Goal: Task Accomplishment & Management: Complete application form

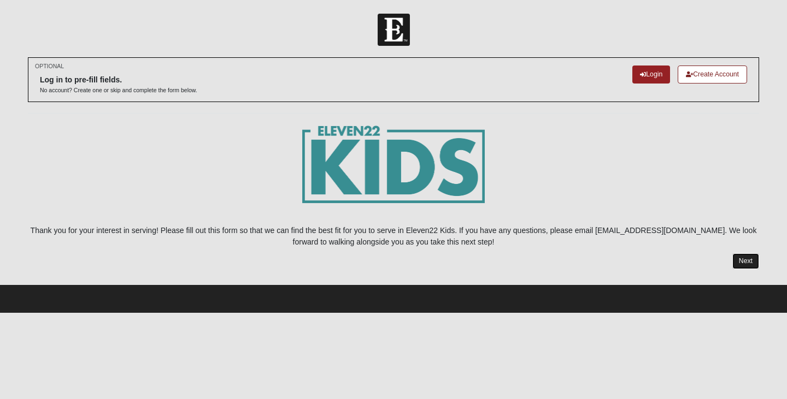
click at [745, 260] on link "Next" at bounding box center [745, 262] width 27 height 16
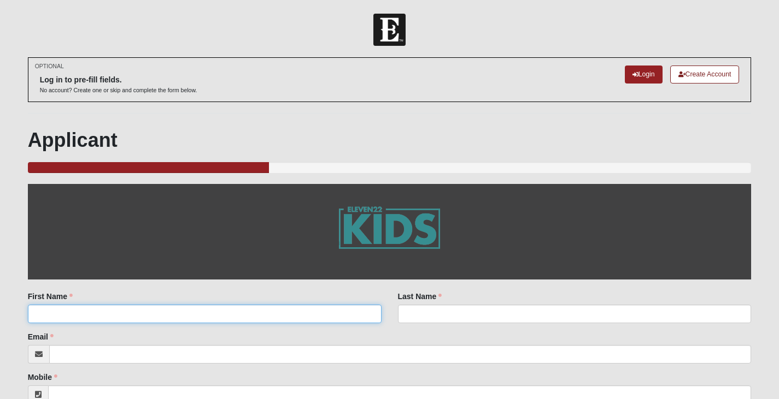
click at [348, 314] on input "First Name" at bounding box center [205, 314] width 354 height 19
type input "[PERSON_NAME]"
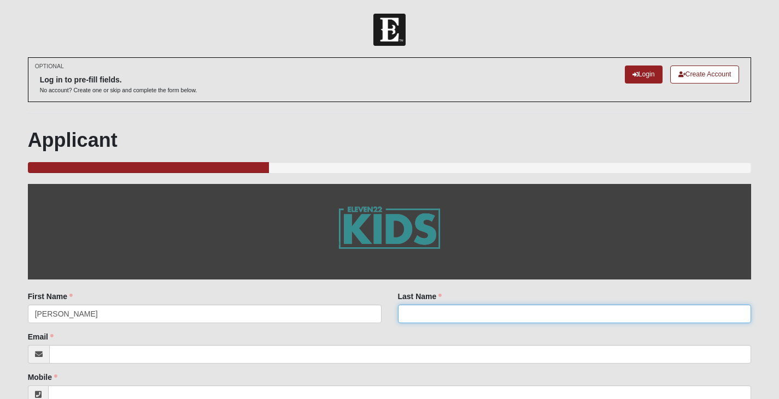
type input "Love"
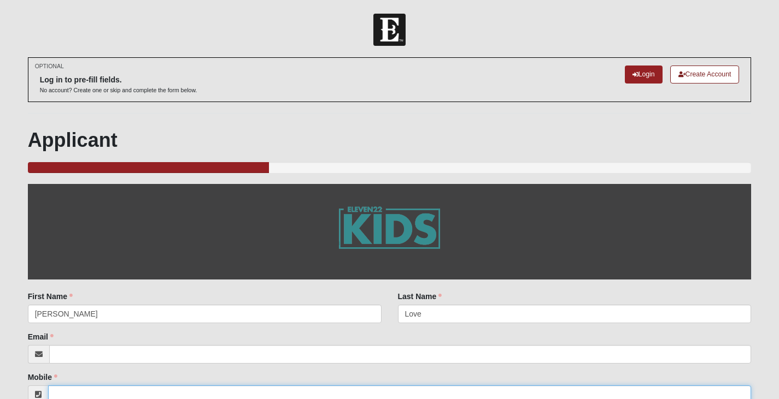
type input "9044054831"
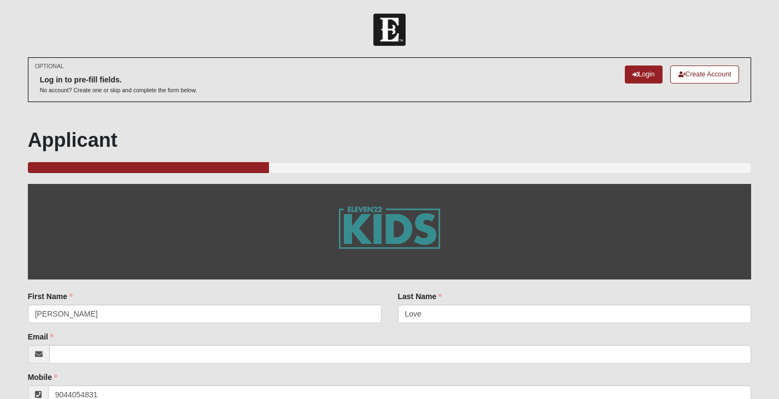
type input "[US_STATE]"
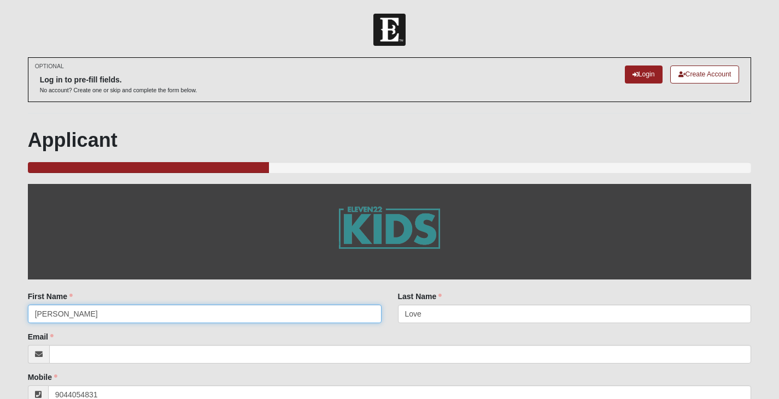
type input "[PHONE_NUMBER]"
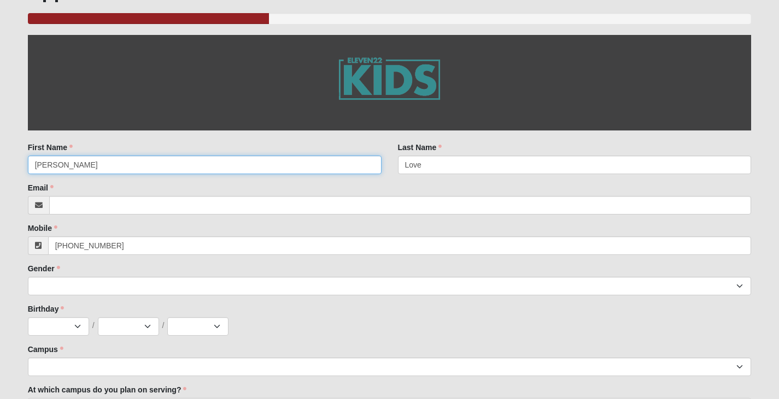
scroll to position [164, 0]
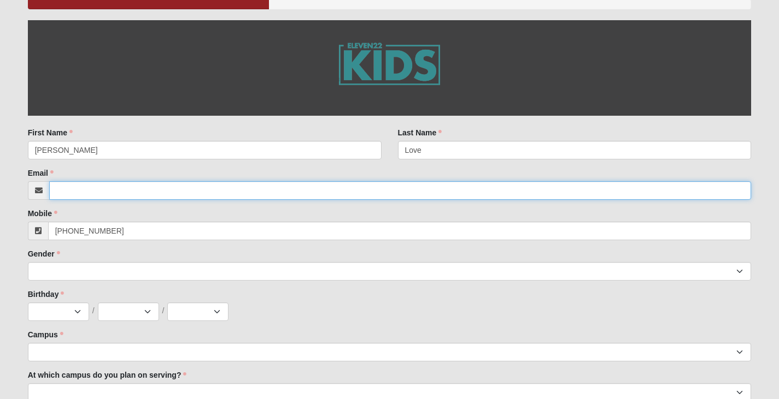
click at [191, 192] on input "Email" at bounding box center [400, 190] width 702 height 19
type input "[EMAIL_ADDRESS][DOMAIN_NAME]"
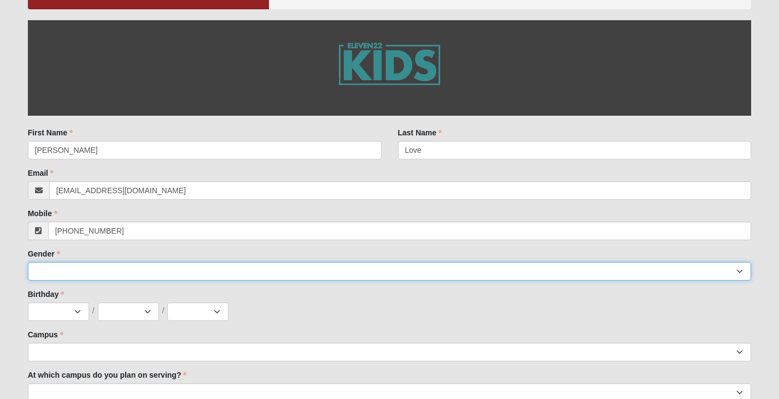
click at [136, 268] on select "[DEMOGRAPHIC_DATA] [DEMOGRAPHIC_DATA]" at bounding box center [390, 271] width 724 height 19
select select "2"
click at [28, 262] on select "[DEMOGRAPHIC_DATA] [DEMOGRAPHIC_DATA]" at bounding box center [390, 271] width 724 height 19
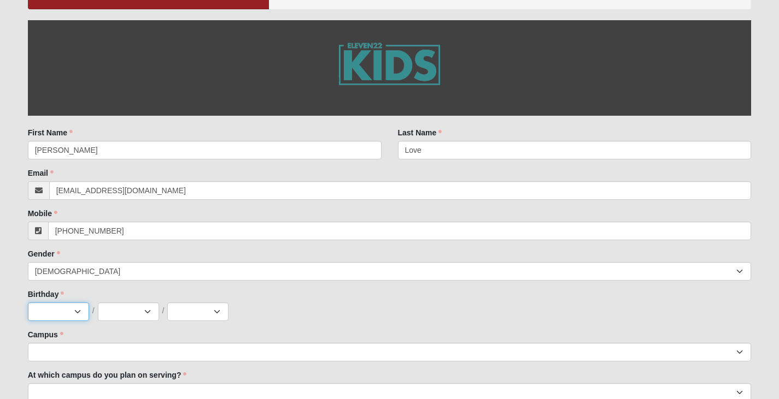
click at [65, 307] on select "Jan Feb Mar Apr May Jun [DATE] Aug Sep Oct Nov Dec" at bounding box center [58, 312] width 61 height 19
select select "1"
click at [28, 303] on select "Jan Feb Mar Apr May Jun [DATE] Aug Sep Oct Nov Dec" at bounding box center [58, 312] width 61 height 19
click at [122, 311] on select "1 2 3 4 5 6 7 8 9 10 11 12 13 14 15 16 17 18 19 20 21 22 23 24 25 26 27 28 29 3…" at bounding box center [128, 312] width 61 height 19
select select "23"
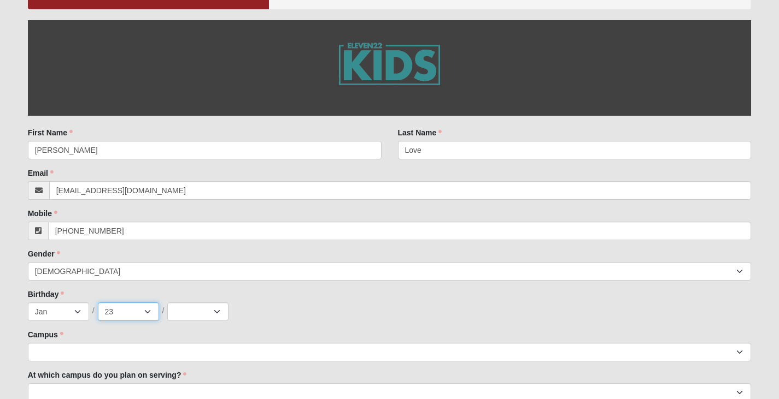
click at [98, 303] on select "1 2 3 4 5 6 7 8 9 10 11 12 13 14 15 16 17 18 19 20 21 22 23 24 25 26 27 28 29 3…" at bounding box center [128, 312] width 61 height 19
click at [190, 316] on select "2025 2024 2023 2022 2021 2020 2019 2018 2017 2016 2015 2014 2013 2012 2011 2010…" at bounding box center [197, 312] width 61 height 19
select select "1977"
click at [167, 303] on select "2025 2024 2023 2022 2021 2020 2019 2018 2017 2016 2015 2014 2013 2012 2011 2010…" at bounding box center [197, 312] width 61 height 19
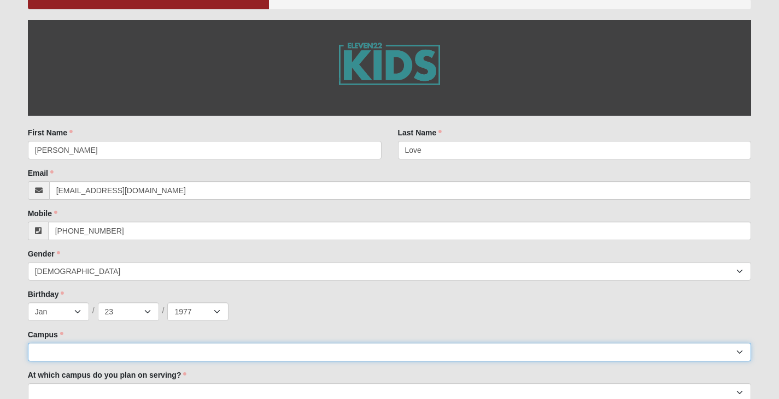
click at [186, 351] on select "[GEOGRAPHIC_DATA] [GEOGRAPHIC_DATA] (Coming Soon) Eleven22 Online [PERSON_NAME]…" at bounding box center [390, 352] width 724 height 19
select select "4"
click at [28, 343] on select "[GEOGRAPHIC_DATA] [GEOGRAPHIC_DATA] (Coming Soon) Eleven22 Online [PERSON_NAME]…" at bounding box center [390, 352] width 724 height 19
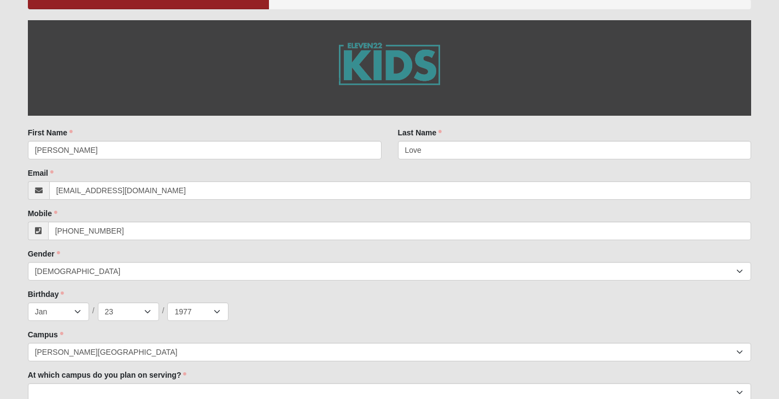
click at [269, 302] on div "Birthday Jan Feb Mar Apr May Jun [DATE] Aug Sep Oct Nov [DATE] 2 3 4 5 6 7 8 9 …" at bounding box center [390, 305] width 724 height 32
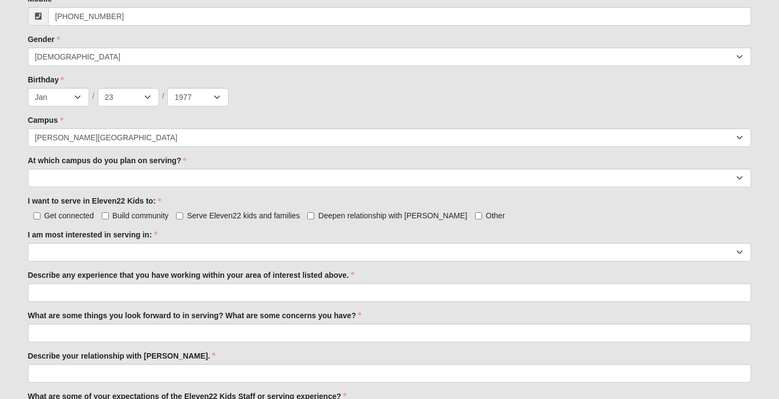
scroll to position [383, 0]
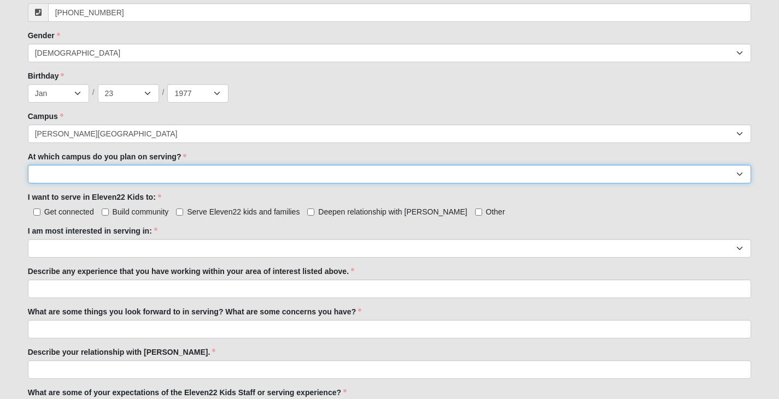
click at [178, 172] on select "[GEOGRAPHIC_DATA] [PERSON_NAME][GEOGRAPHIC_DATA] [GEOGRAPHIC_DATA] [GEOGRAPHIC_…" at bounding box center [390, 174] width 724 height 19
select select "[PERSON_NAME][GEOGRAPHIC_DATA]"
click at [28, 165] on select "[GEOGRAPHIC_DATA] [PERSON_NAME][GEOGRAPHIC_DATA] [GEOGRAPHIC_DATA] [GEOGRAPHIC_…" at bounding box center [390, 174] width 724 height 19
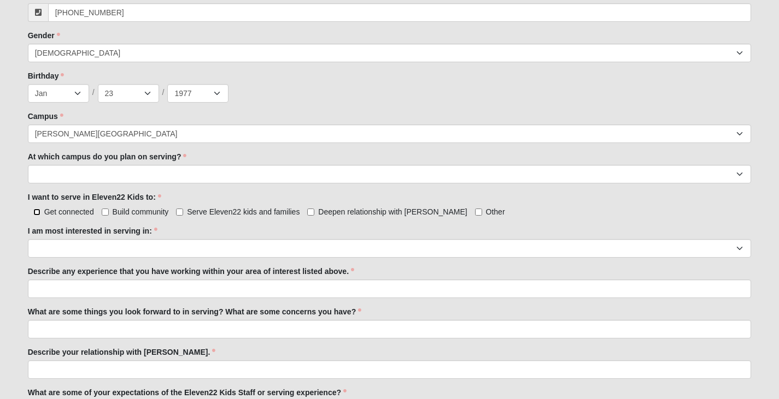
click at [38, 213] on input "Get connected" at bounding box center [36, 212] width 7 height 7
checkbox input "true"
click at [179, 212] on input "Serve Eleven22 kids and families" at bounding box center [179, 212] width 7 height 7
checkbox input "true"
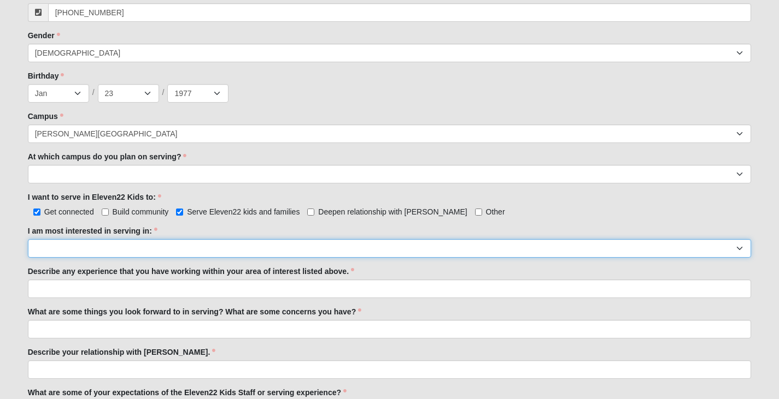
click at [113, 245] on select "Registration Tour Guide Preschool Disciple Group Leader Elementary Disciple Gro…" at bounding box center [390, 248] width 724 height 19
select select "Classroom Buddy"
click at [28, 239] on select "Registration Tour Guide Preschool Disciple Group Leader Elementary Disciple Gro…" at bounding box center [390, 248] width 724 height 19
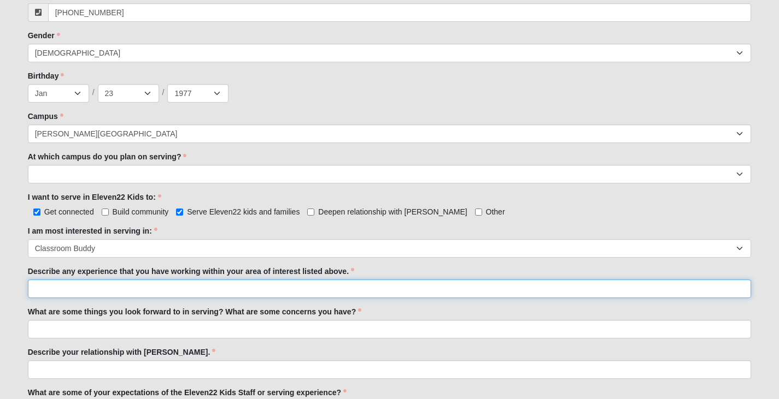
click at [82, 288] on input "Describe any experience that you have working within your area of interest list…" at bounding box center [390, 289] width 724 height 19
type input "I have been part of boy/girlscouts as well as child fundraising events with my …"
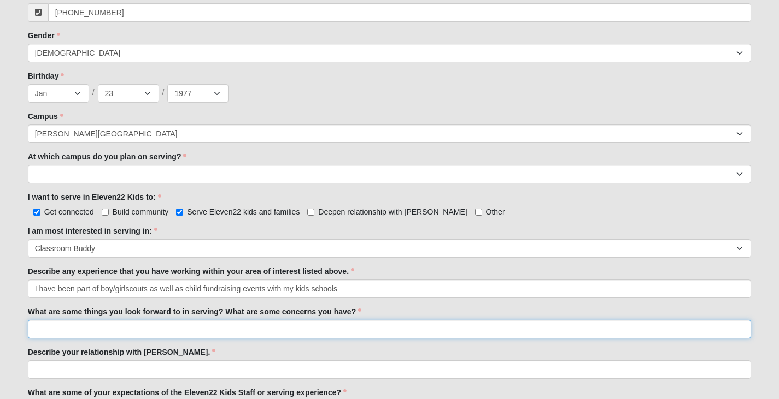
click at [116, 330] on input "What are some things you look forward to in serving? What are some concerns you…" at bounding box center [390, 329] width 724 height 19
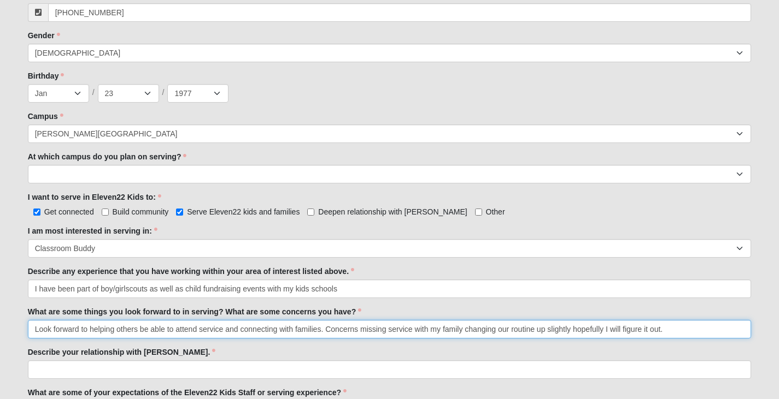
type input "Look forward to helping others be able to attend service and connecting with fa…"
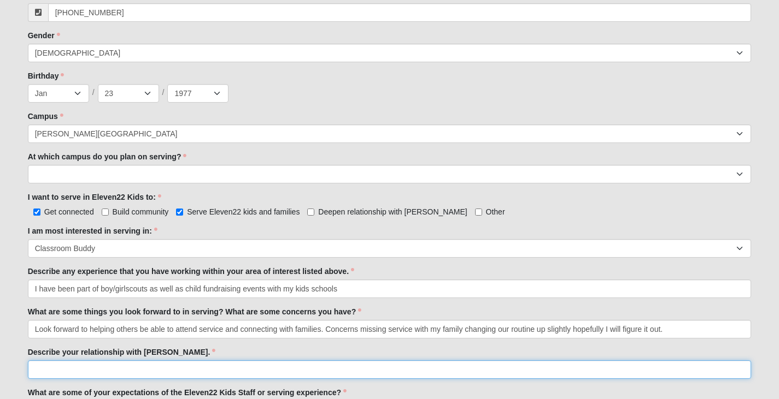
click at [58, 361] on input "Describe your relationship with [PERSON_NAME]." at bounding box center [390, 370] width 724 height 19
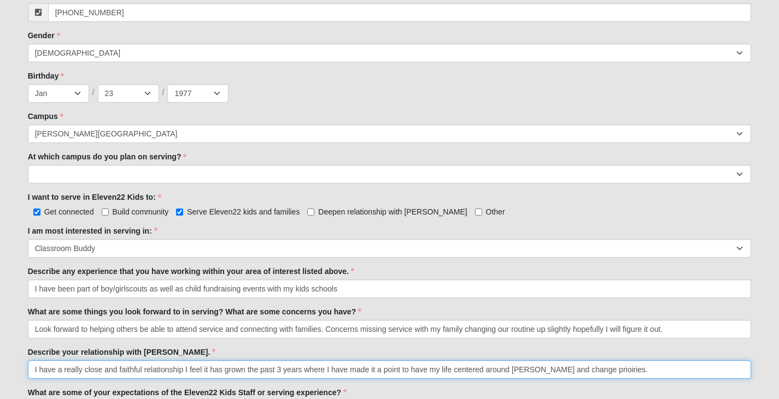
click at [582, 372] on input "I have a really close and faithful relationship I feel it has grown the past 3 …" at bounding box center [390, 370] width 724 height 19
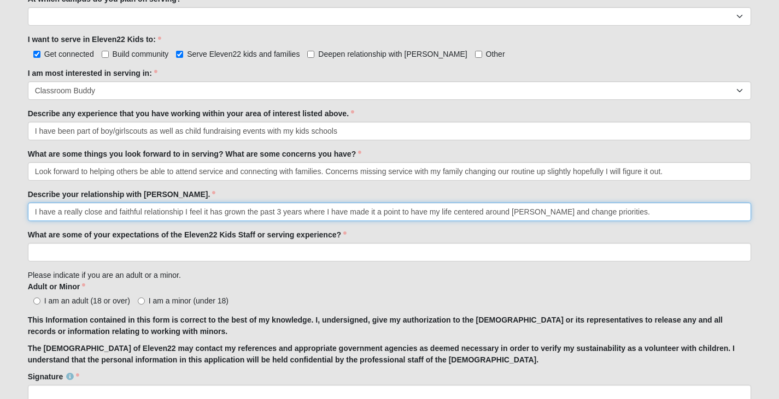
scroll to position [546, 0]
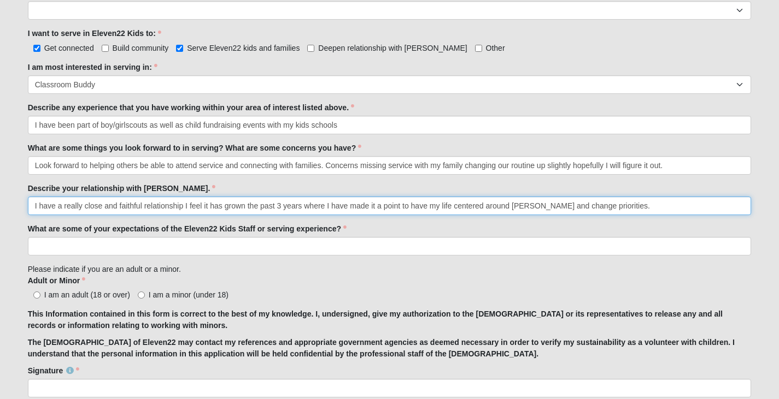
type input "I have a really close and faithful relationship I feel it has grown the past 3 …"
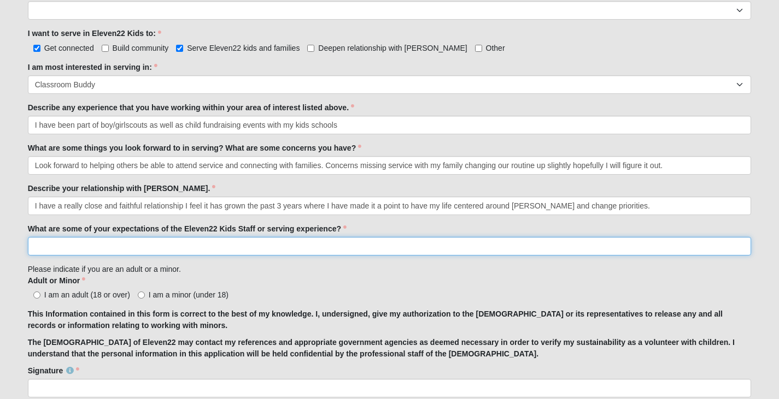
click at [144, 244] on input "What are some of your expectations of the Eleven22 Kids Staff or serving experi…" at bounding box center [390, 246] width 724 height 19
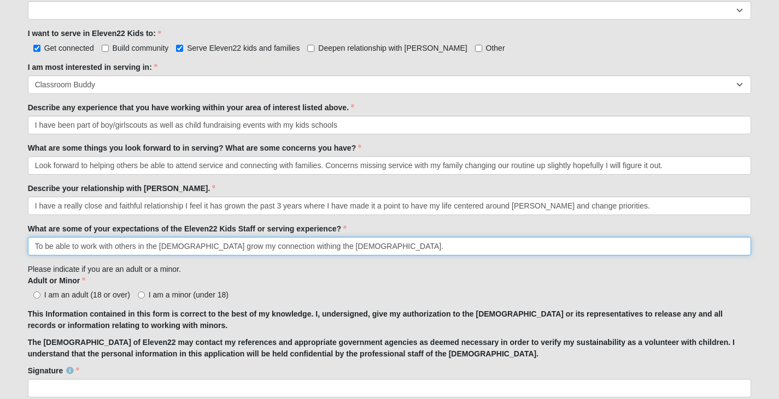
type input "To be able to work with others in the [DEMOGRAPHIC_DATA] grow my connection wit…"
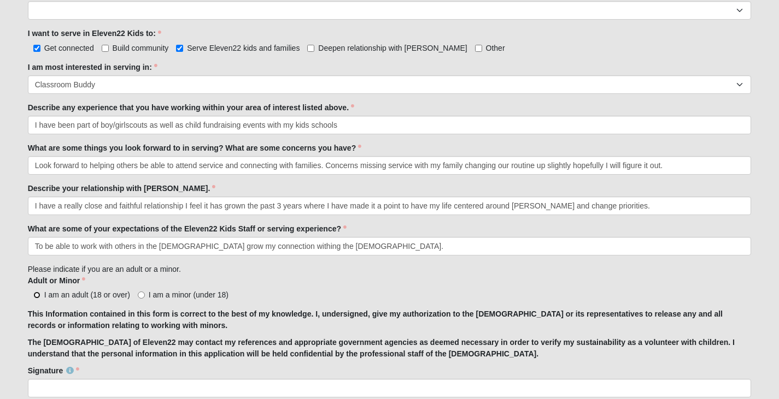
click at [37, 298] on input "I am an adult (18 or over)" at bounding box center [36, 295] width 7 height 7
radio input "true"
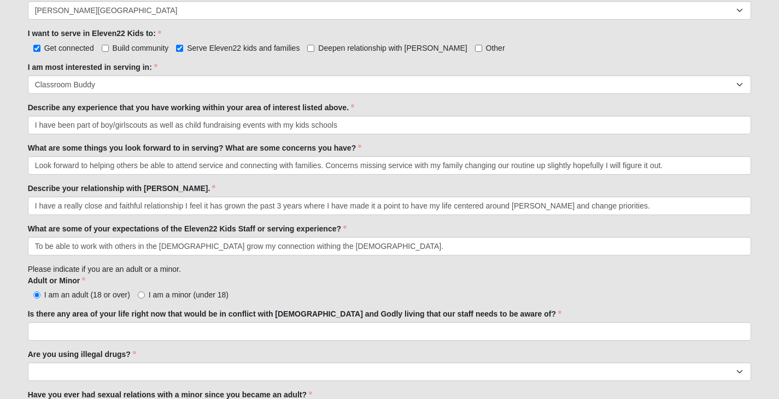
scroll to position [599, 0]
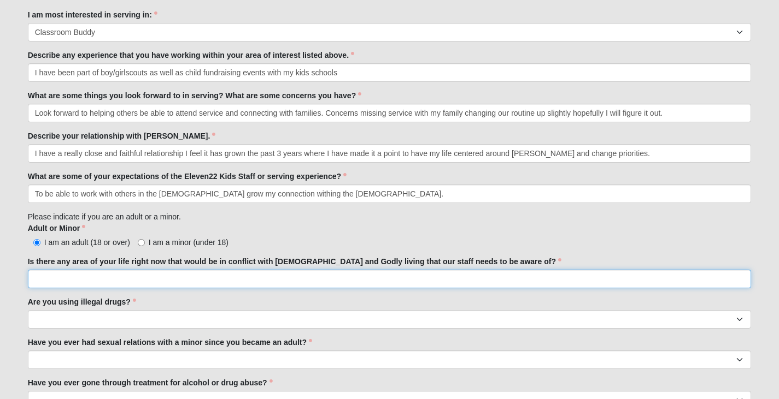
click at [88, 281] on input "Is there any area of your life right now that would be in conflict with [DEMOGR…" at bounding box center [390, 279] width 724 height 19
type input "no"
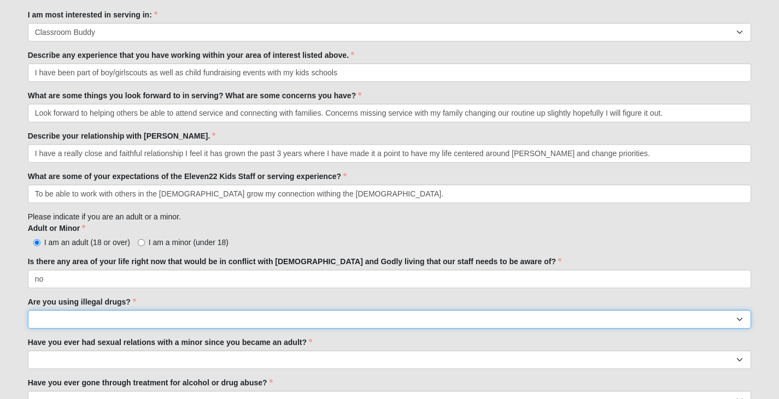
click at [117, 316] on select "Yes No" at bounding box center [390, 319] width 724 height 19
select select "No"
click at [28, 310] on select "Yes No" at bounding box center [390, 319] width 724 height 19
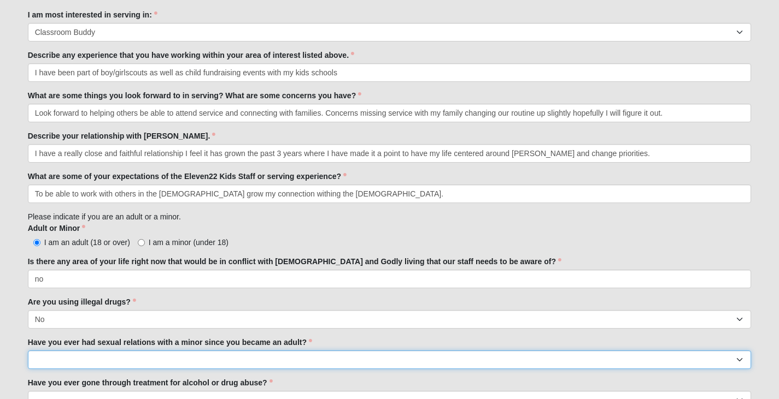
click at [85, 365] on select "Yes No" at bounding box center [390, 360] width 724 height 19
select select "No"
click at [28, 351] on select "Yes No" at bounding box center [390, 360] width 724 height 19
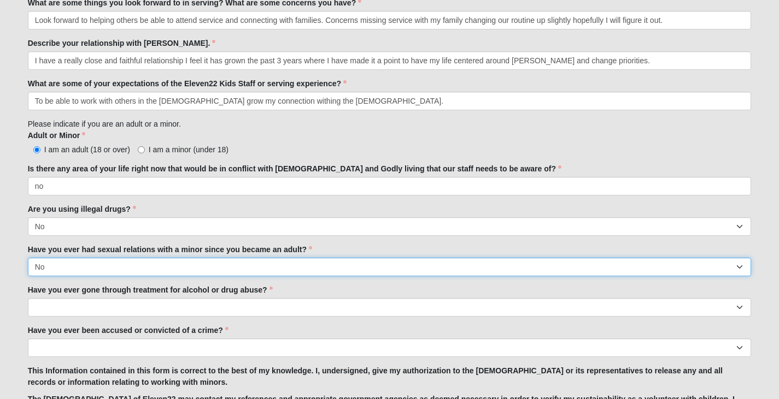
scroll to position [708, 0]
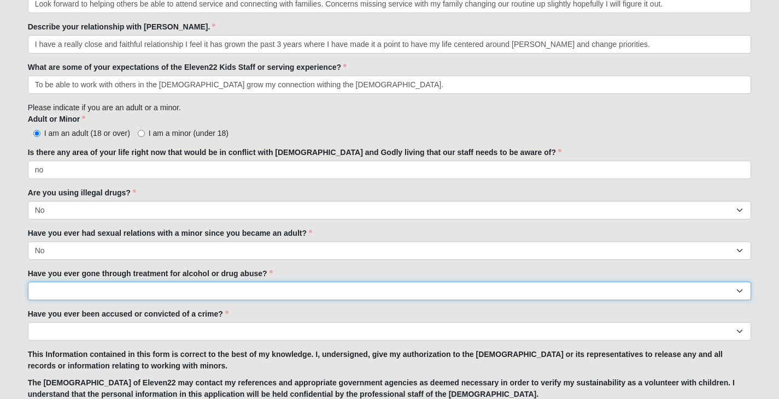
click at [114, 290] on select "Yes No" at bounding box center [390, 291] width 724 height 19
select select "No"
click at [28, 282] on select "Yes No" at bounding box center [390, 291] width 724 height 19
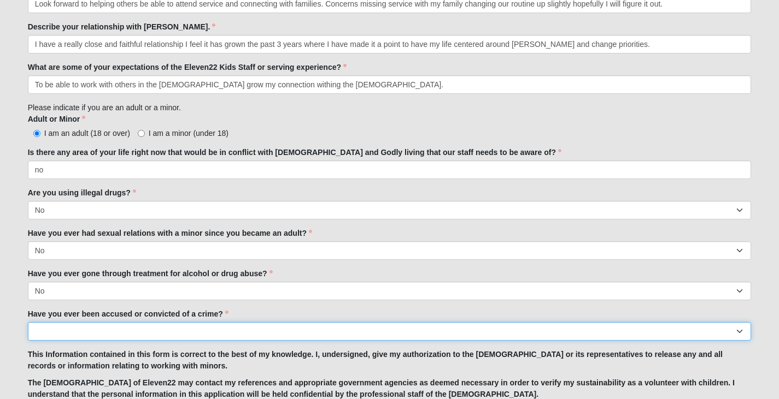
click at [91, 331] on select "Yes No" at bounding box center [390, 331] width 724 height 19
select select "No"
click at [28, 322] on select "Yes No" at bounding box center [390, 331] width 724 height 19
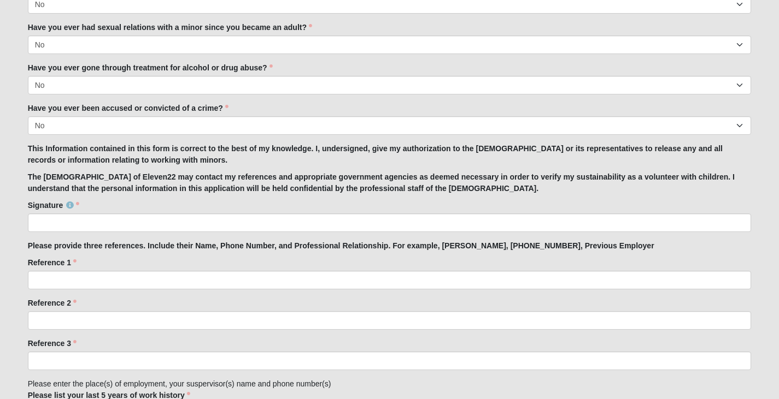
scroll to position [925, 0]
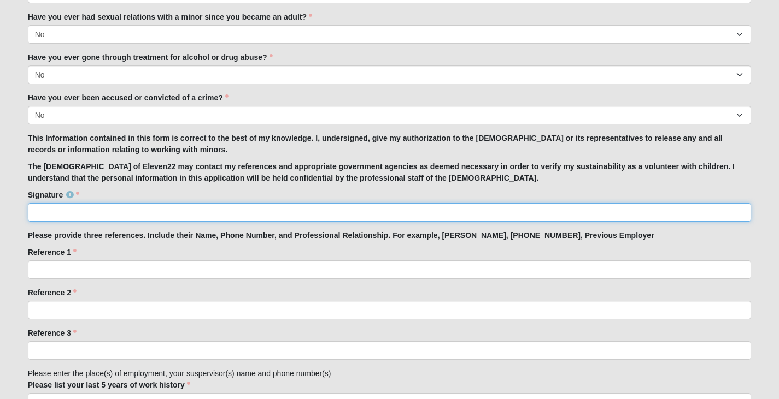
click at [130, 214] on input "Signature" at bounding box center [390, 212] width 724 height 19
type input "[PERSON_NAME]"
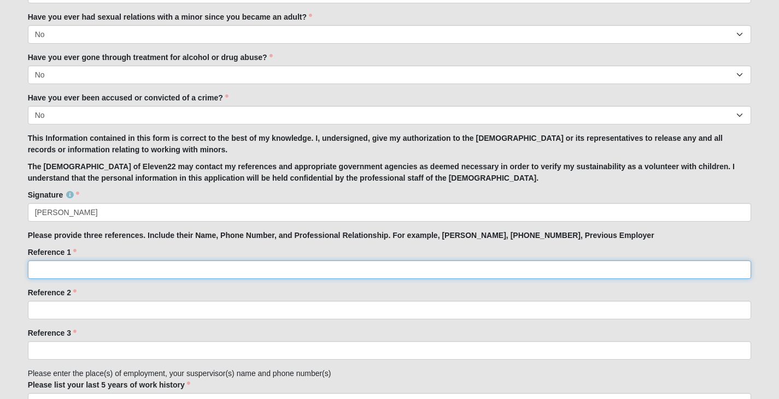
click at [81, 271] on input "Reference 1" at bounding box center [390, 270] width 724 height 19
type input "[PERSON_NAME][MEDICAL_DATA]"
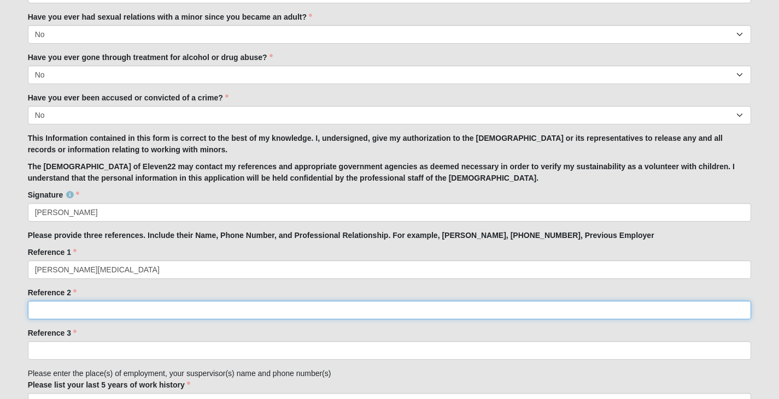
click at [93, 309] on input "Reference 2" at bounding box center [390, 310] width 724 height 19
type input "[PERSON_NAME] [PHONE_NUMBER]"
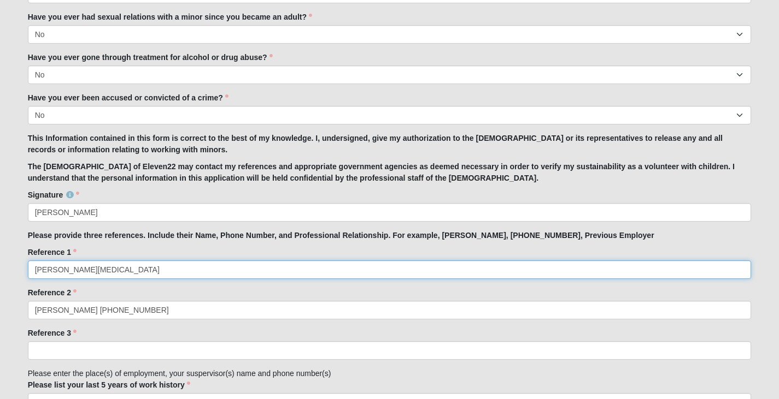
click at [126, 272] on input "[PERSON_NAME][MEDICAL_DATA]" at bounding box center [390, 270] width 724 height 19
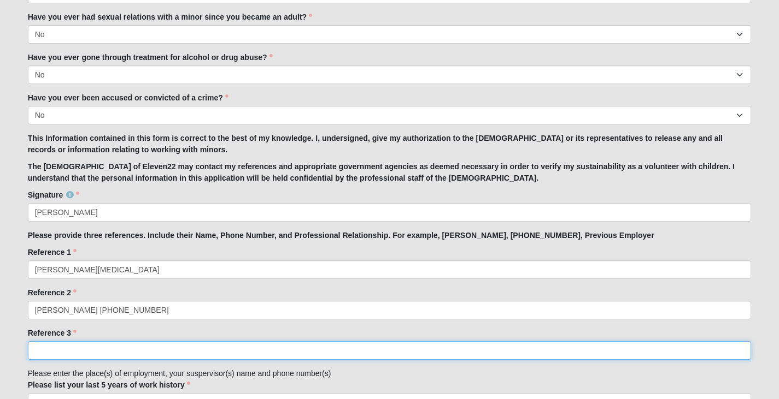
click at [125, 352] on input "Reference 3" at bounding box center [390, 351] width 724 height 19
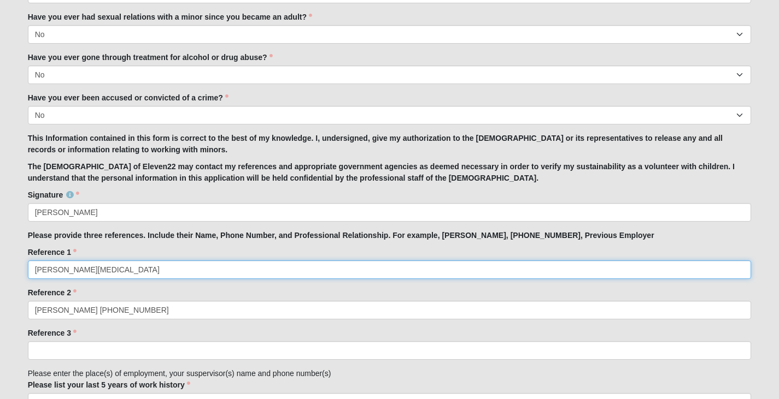
click at [155, 269] on input "[PERSON_NAME][MEDICAL_DATA]" at bounding box center [390, 270] width 724 height 19
click at [116, 273] on input "[PERSON_NAME][MEDICAL_DATA] 904-79-8065" at bounding box center [390, 270] width 724 height 19
type input "[PERSON_NAME][MEDICAL_DATA] [PHONE_NUMBER]"
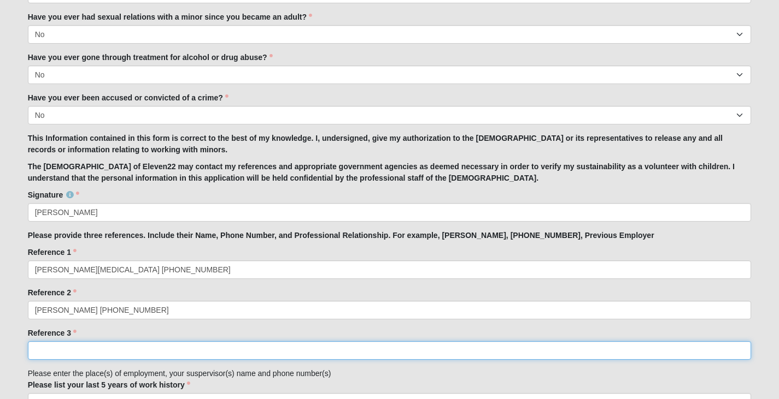
click at [89, 353] on input "Reference 3" at bounding box center [390, 351] width 724 height 19
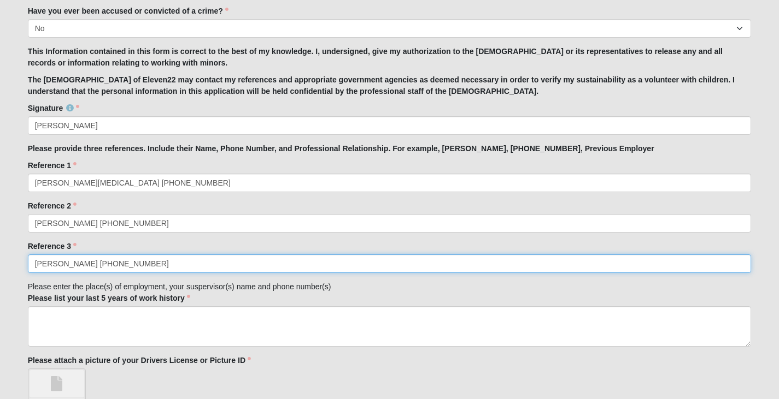
scroll to position [1034, 0]
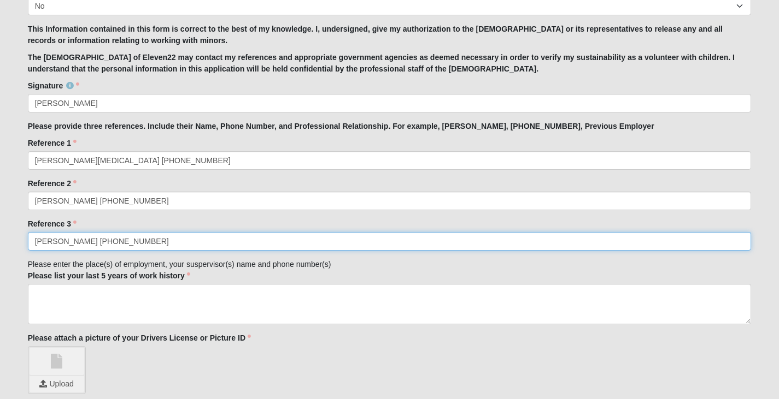
type input "[PERSON_NAME] [PHONE_NUMBER]"
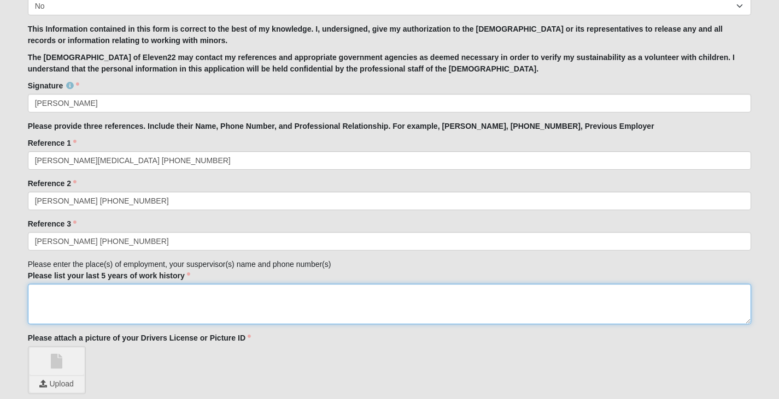
click at [112, 298] on textarea "Please list your last 5 years of work history" at bounding box center [390, 304] width 724 height 40
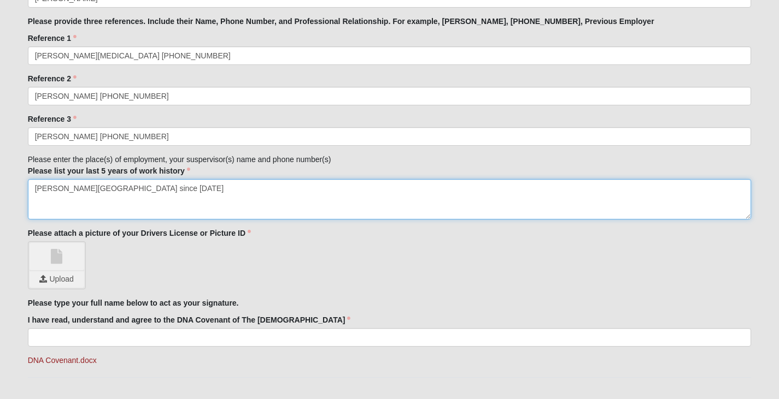
scroll to position [1143, 0]
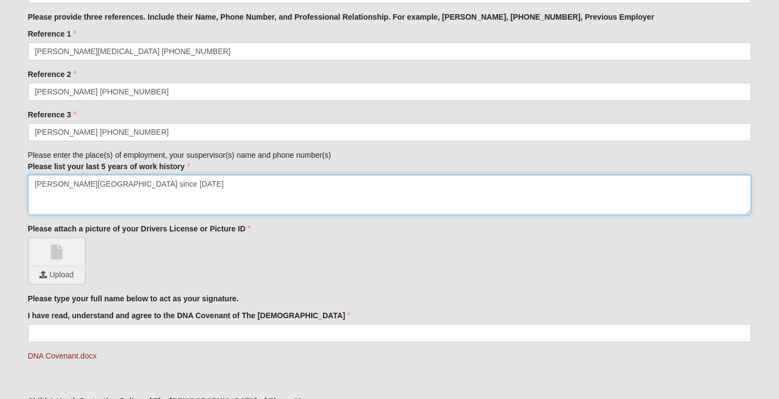
type textarea "[PERSON_NAME][GEOGRAPHIC_DATA] since [DATE]"
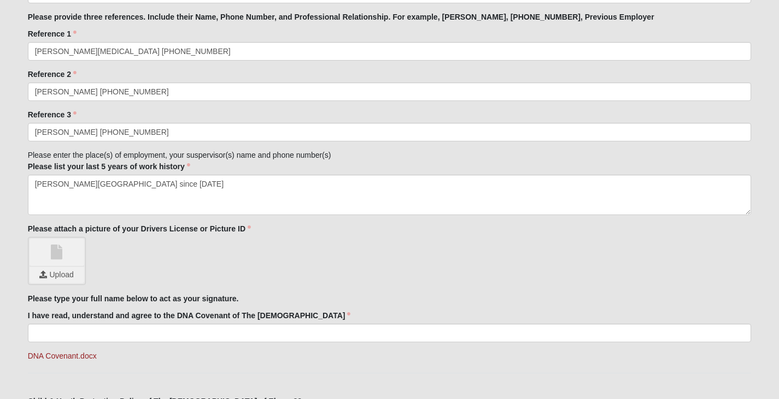
click at [54, 262] on link at bounding box center [57, 252] width 55 height 27
click at [55, 273] on input "file" at bounding box center [57, 275] width 55 height 16
click at [57, 274] on input "file" at bounding box center [57, 275] width 55 height 16
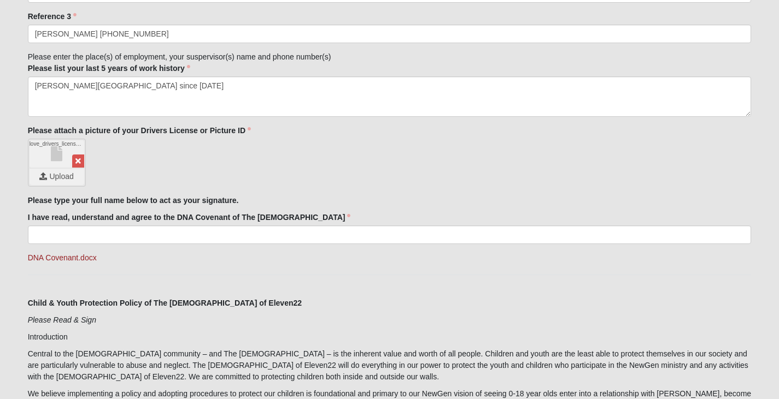
scroll to position [1252, 0]
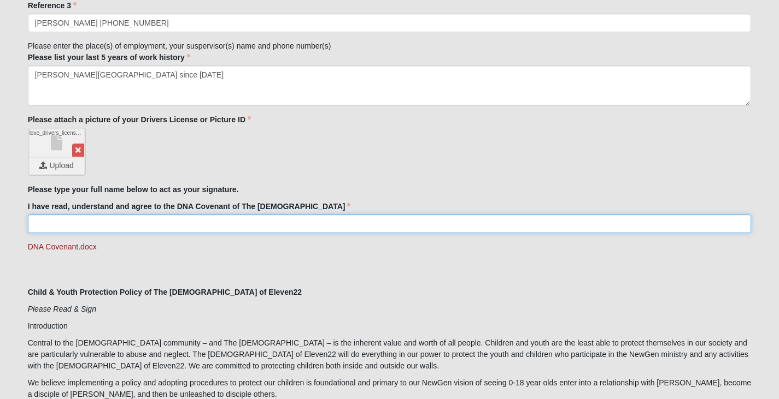
click at [131, 226] on input "I have read, understand and agree to the DNA Covenant of The [DEMOGRAPHIC_DATA]" at bounding box center [390, 224] width 724 height 19
type input "[PERSON_NAME]"
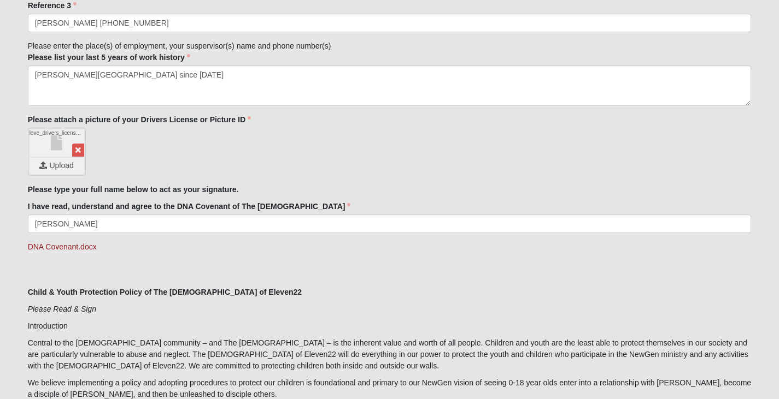
type input "FL"
click at [55, 249] on link "DNA Covenant.docx" at bounding box center [62, 247] width 69 height 9
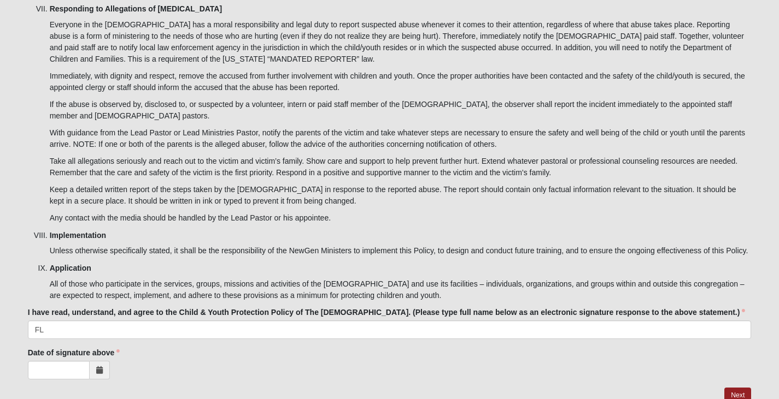
scroll to position [3485, 0]
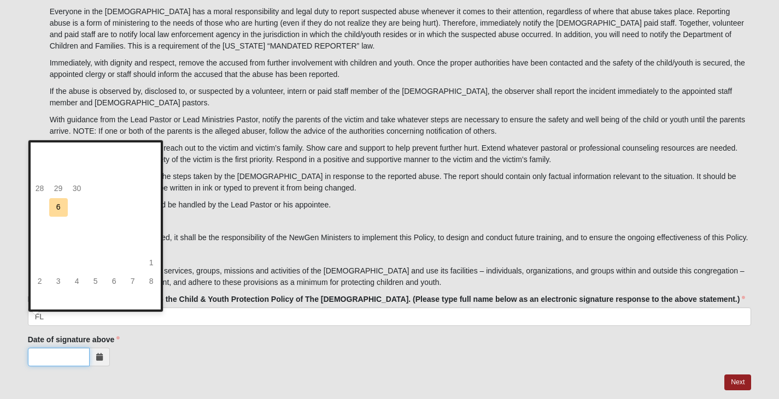
click at [58, 348] on input "Date of signature above" at bounding box center [59, 357] width 62 height 19
click at [54, 207] on td "6" at bounding box center [58, 207] width 19 height 19
type input "[DATE]"
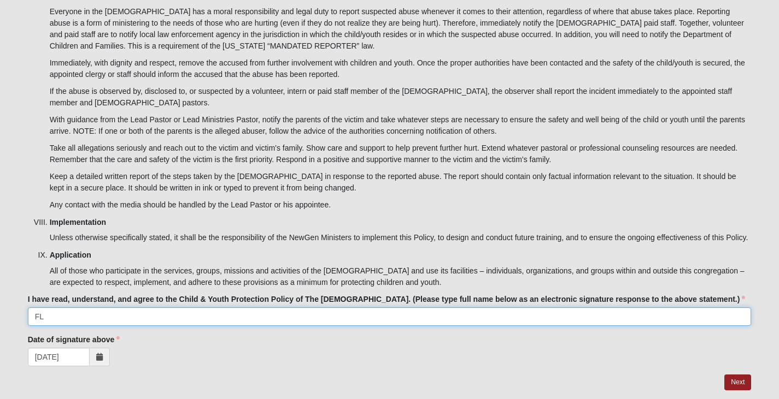
click at [134, 308] on input "FL" at bounding box center [390, 317] width 724 height 19
type input "F"
type input "[PERSON_NAME]"
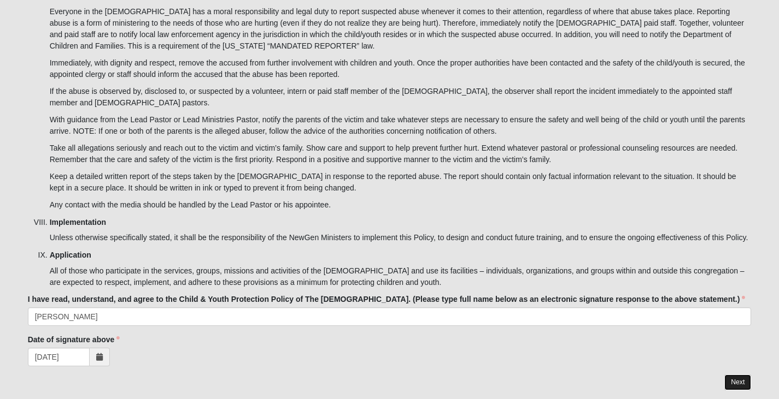
click at [727, 375] on link "Next" at bounding box center [737, 383] width 27 height 16
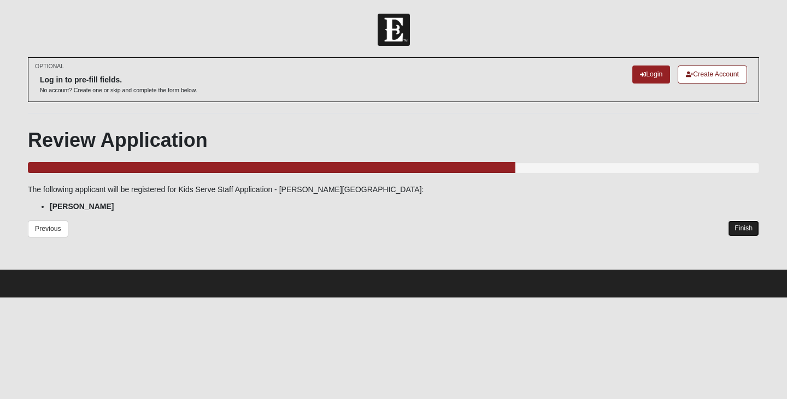
click at [740, 232] on link "Finish" at bounding box center [743, 229] width 31 height 16
